Goal: Information Seeking & Learning: Learn about a topic

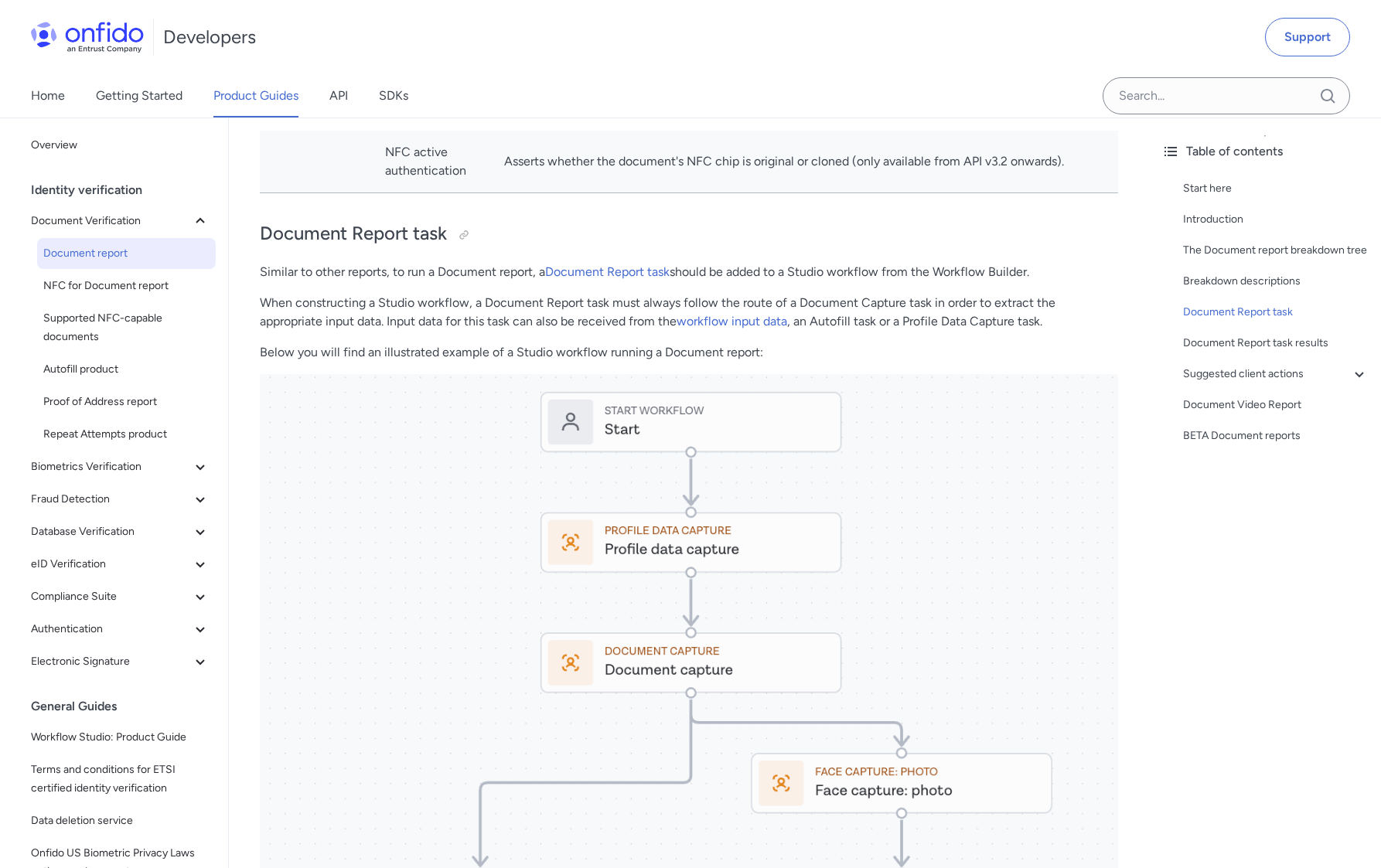
scroll to position [5442, 0]
